Goal: Task Accomplishment & Management: Manage account settings

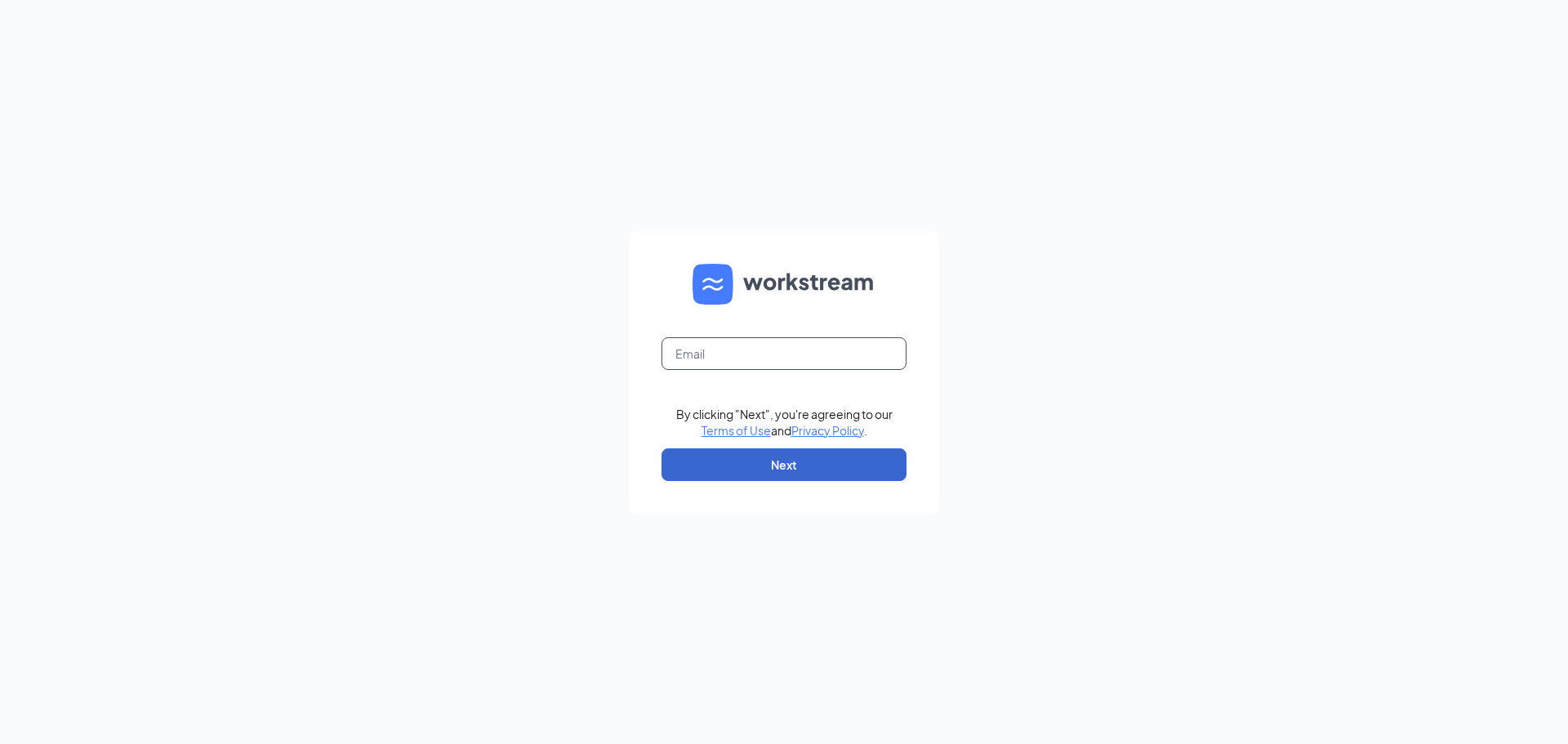
type input "[EMAIL_ADDRESS][DOMAIN_NAME]"
click at [769, 461] on button "Next" at bounding box center [784, 464] width 245 height 33
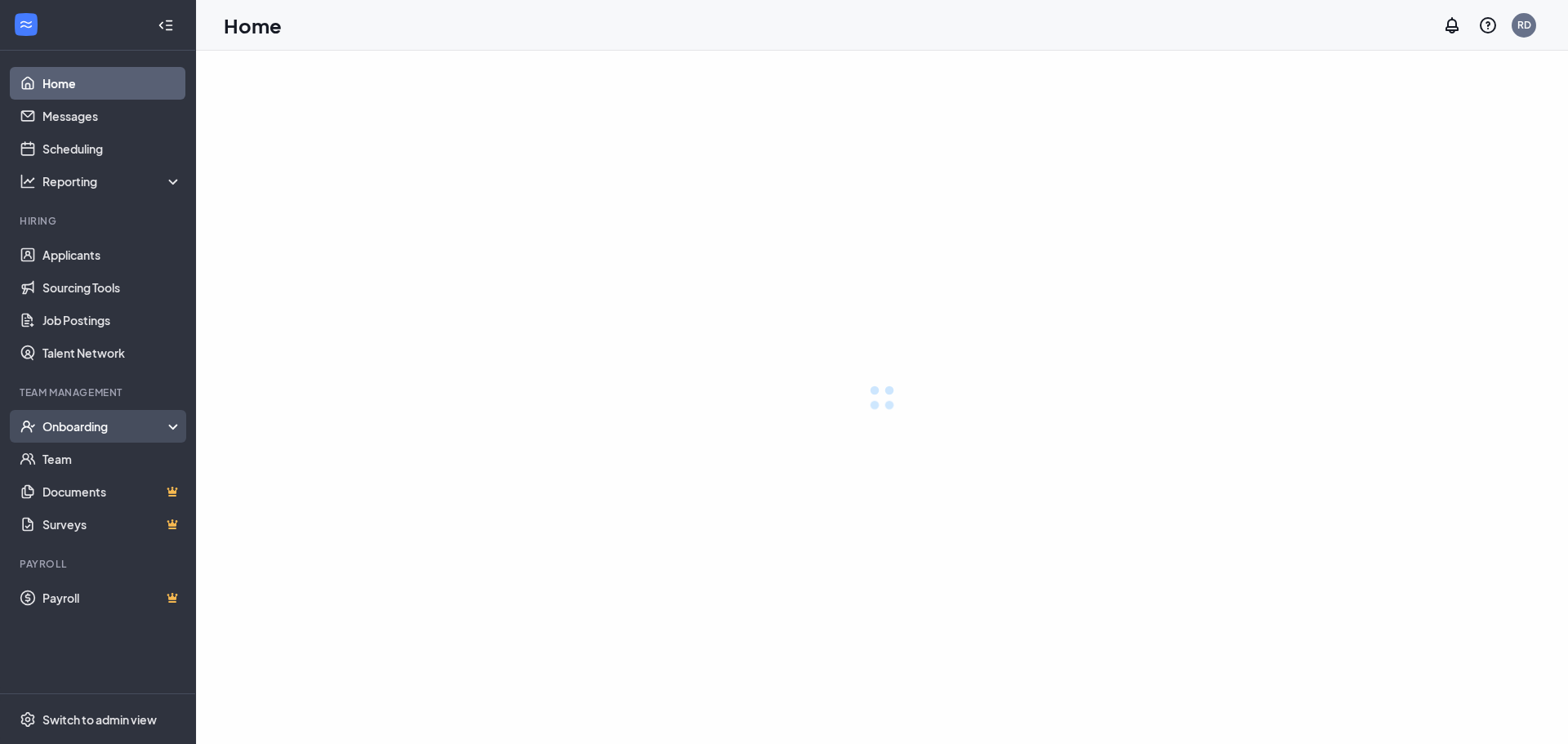
click at [96, 425] on div "Onboarding" at bounding box center [112, 426] width 140 height 16
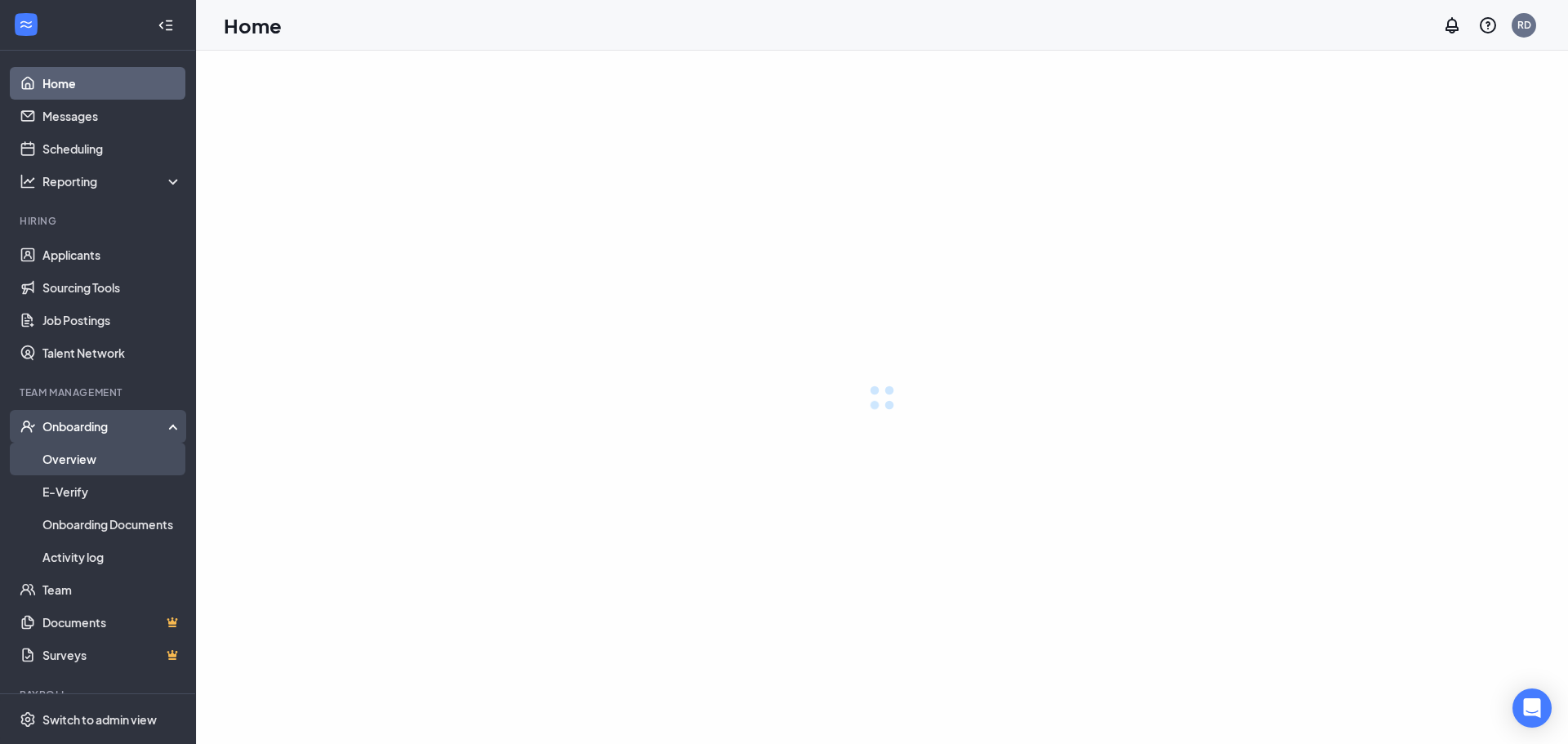
click at [73, 464] on link "Overview" at bounding box center [112, 458] width 139 height 33
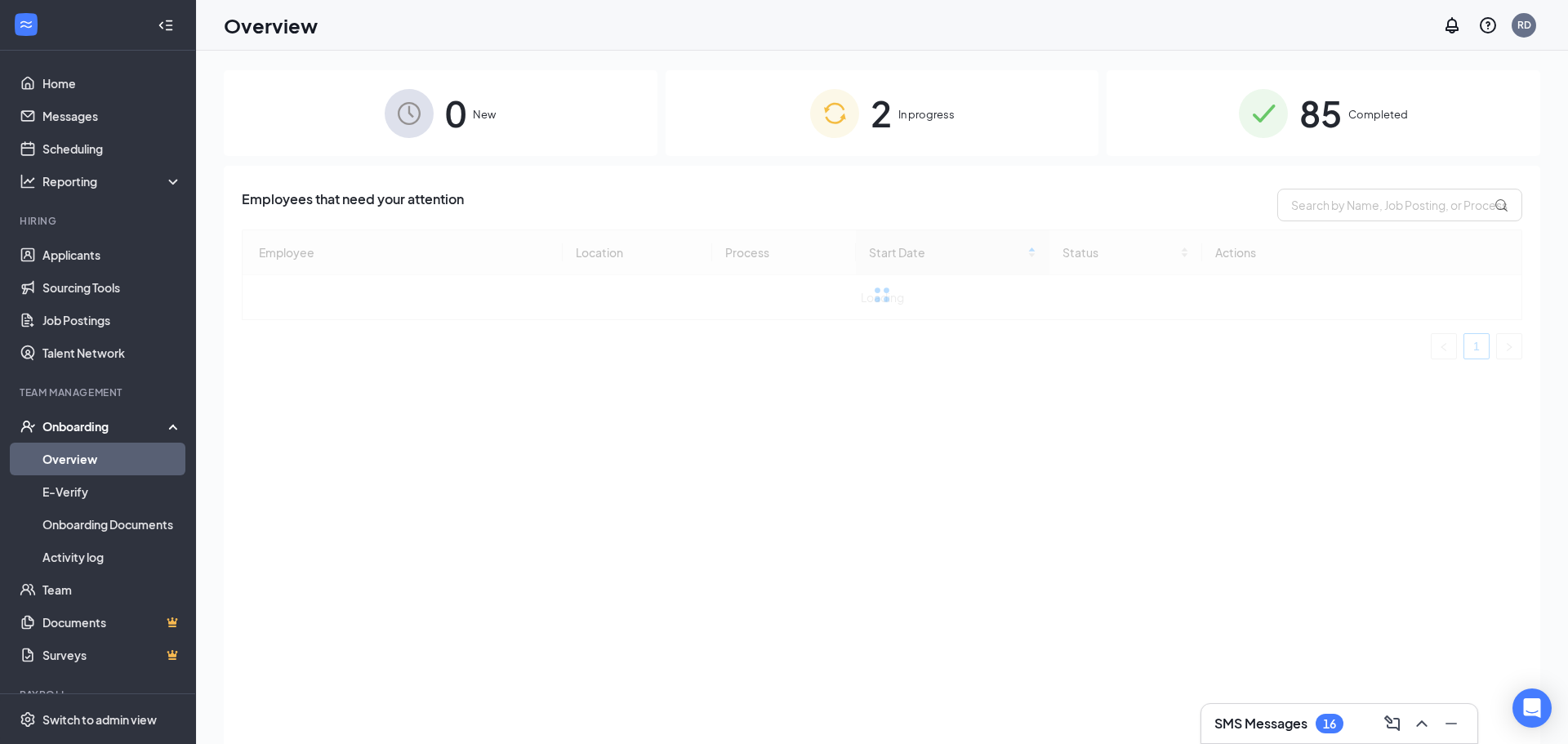
click at [949, 110] on span "In progress" at bounding box center [926, 114] width 56 height 16
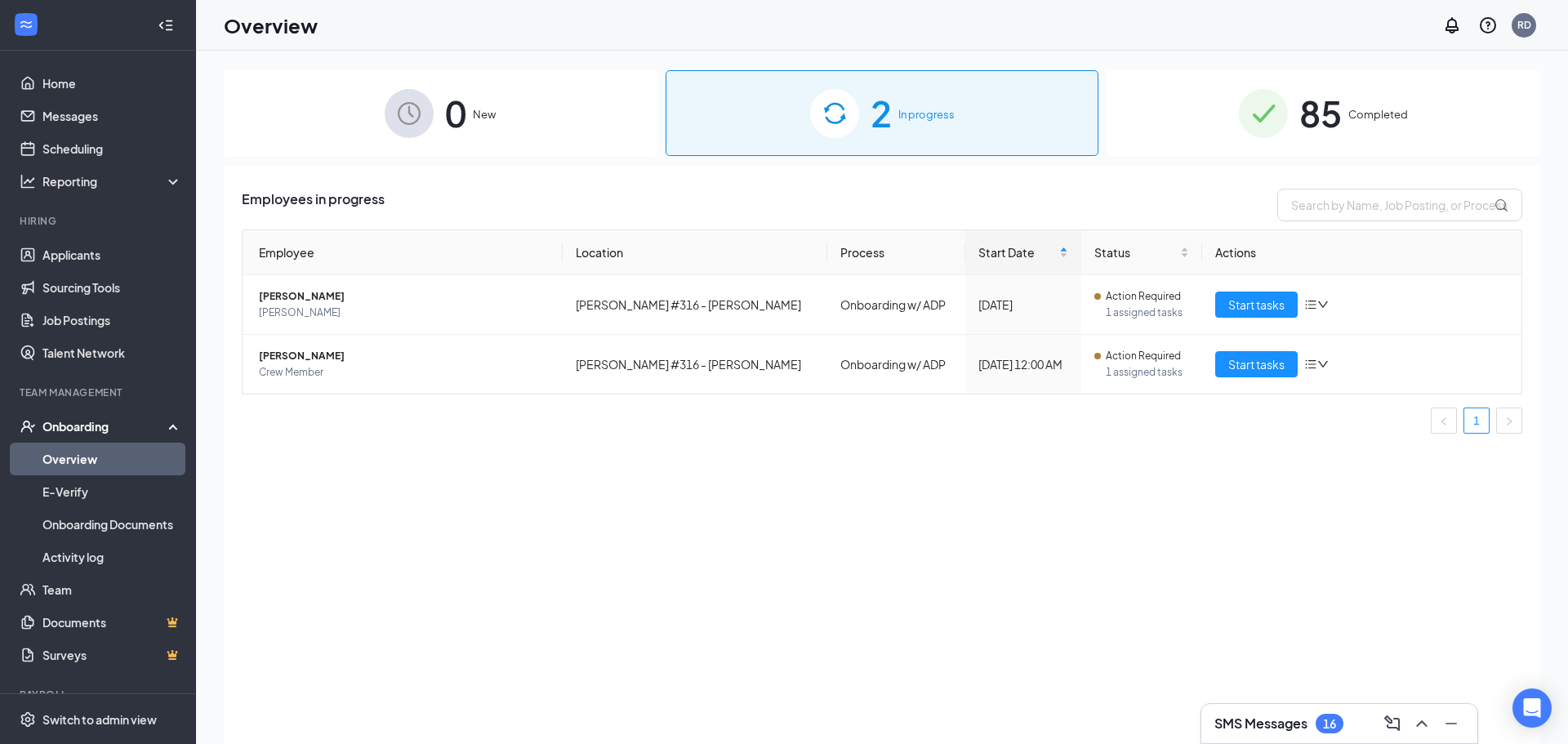
click at [1286, 138] on div "85 Completed" at bounding box center [1324, 114] width 434 height 86
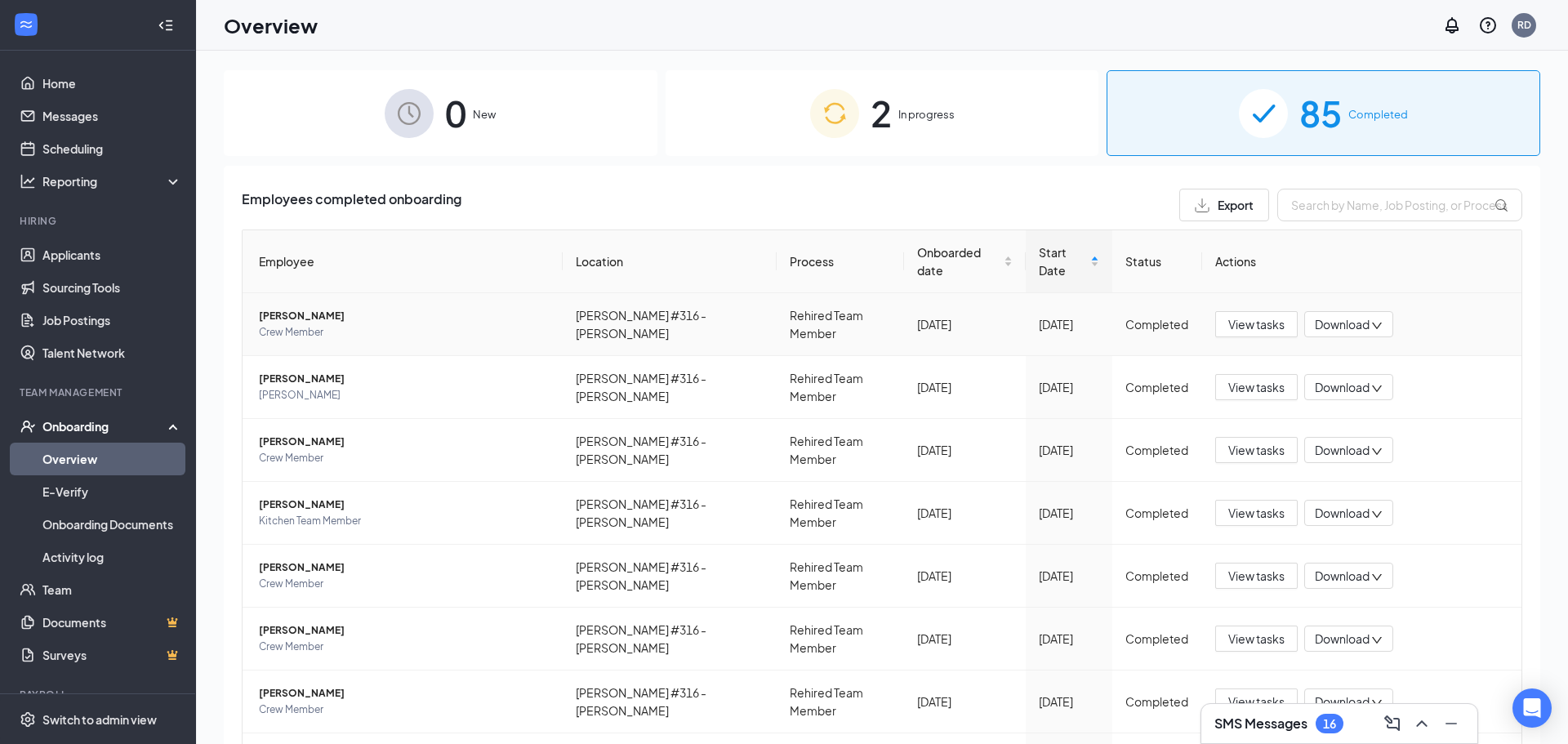
click at [1039, 261] on span "Start Date" at bounding box center [1063, 261] width 48 height 36
